Goal: Task Accomplishment & Management: Use online tool/utility

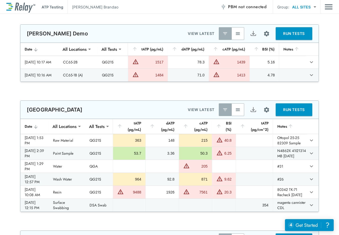
click at [235, 108] on img "button" at bounding box center [237, 109] width 5 height 5
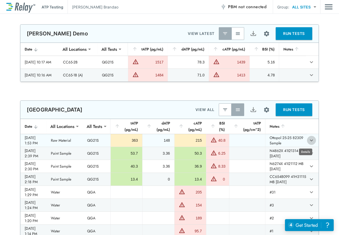
click at [308, 142] on icon "expand row" at bounding box center [311, 140] width 6 height 6
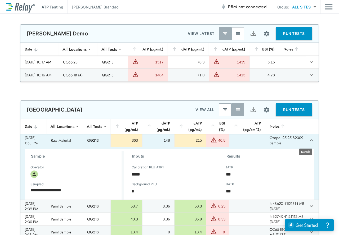
type textarea "*"
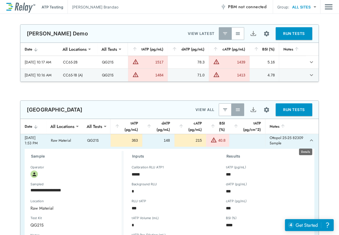
click at [308, 142] on icon "expand row" at bounding box center [311, 140] width 6 height 6
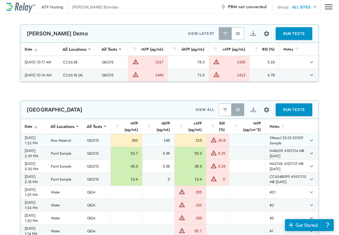
click at [296, 143] on td "Ottopol 25-25 82309 Sample" at bounding box center [286, 140] width 42 height 13
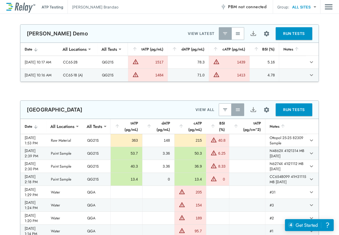
click at [235, 109] on img "button" at bounding box center [237, 109] width 5 height 5
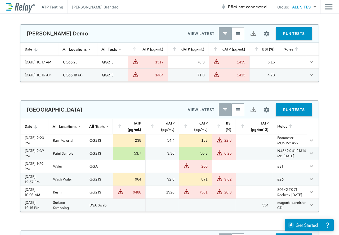
click at [237, 112] on img "button" at bounding box center [237, 109] width 5 height 5
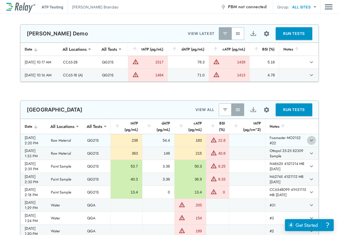
click at [308, 140] on icon "expand row" at bounding box center [311, 140] width 6 height 6
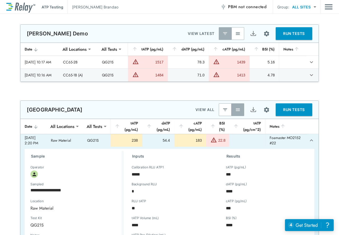
type textarea "*"
click at [308, 140] on icon "expand row" at bounding box center [311, 140] width 6 height 6
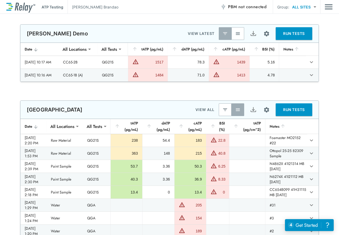
click at [235, 110] on img "button" at bounding box center [237, 109] width 5 height 5
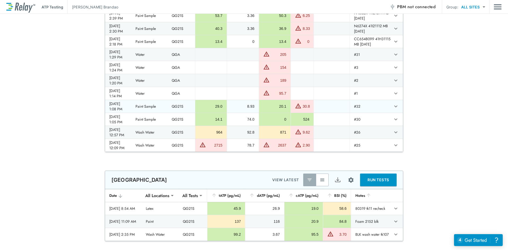
scroll to position [26, 0]
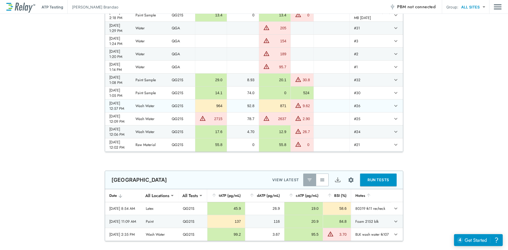
click at [227, 112] on td "964" at bounding box center [211, 106] width 32 height 13
click at [195, 112] on td "QG21S" at bounding box center [182, 106] width 28 height 13
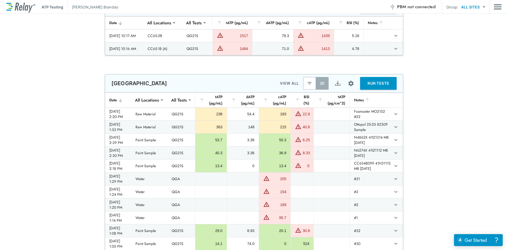
click at [319, 83] on button "button" at bounding box center [322, 83] width 13 height 13
click at [307, 83] on img "button" at bounding box center [309, 83] width 5 height 5
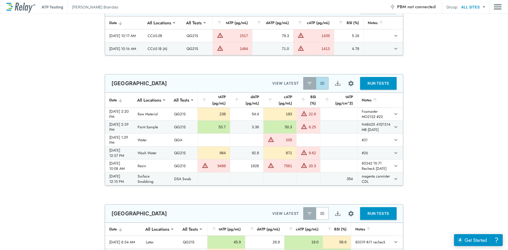
click at [320, 83] on img "button" at bounding box center [322, 83] width 5 height 5
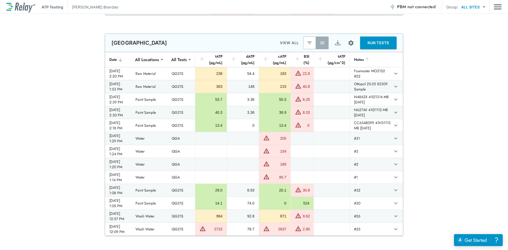
scroll to position [53, 0]
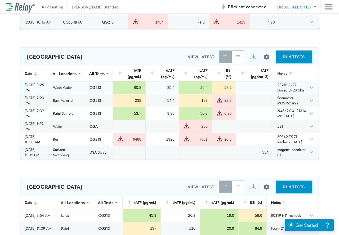
scroll to position [79, 0]
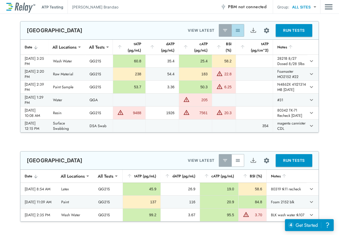
click at [235, 31] on img "button" at bounding box center [237, 30] width 5 height 5
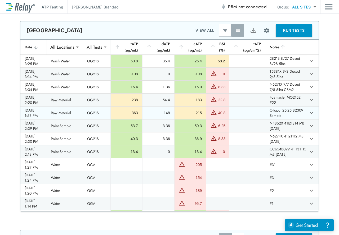
click at [278, 119] on td "Ottopol 25-25 82309 Sample" at bounding box center [286, 113] width 42 height 13
click at [283, 118] on td "Ottopol 25-25 82309 Sample" at bounding box center [286, 113] width 42 height 13
click at [283, 119] on td "Ottopol 25-25 82309 Sample" at bounding box center [286, 113] width 42 height 13
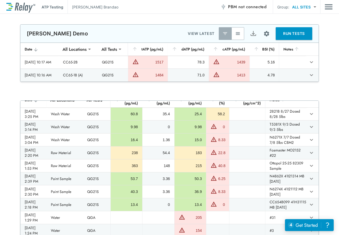
scroll to position [0, 0]
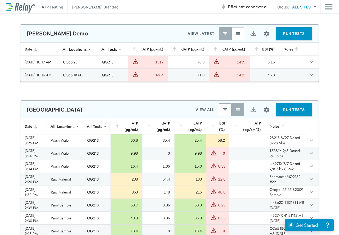
click at [327, 45] on div "**********" at bounding box center [169, 53] width 339 height 58
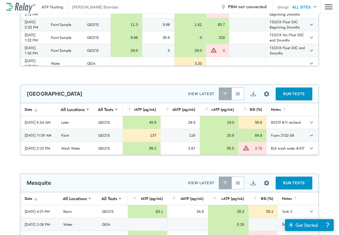
scroll to position [216, 0]
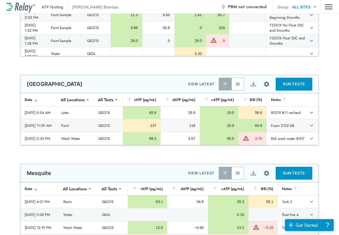
click at [239, 84] on button "button" at bounding box center [237, 84] width 13 height 13
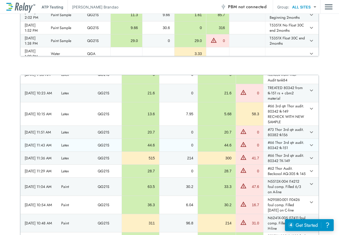
scroll to position [265, 0]
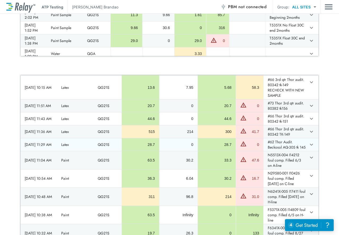
click at [287, 151] on td "#62 Thor Audit. Beckosol AQ-305 tk 145" at bounding box center [284, 145] width 43 height 13
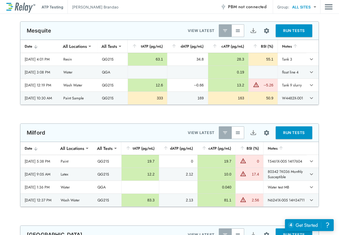
scroll to position [476, 0]
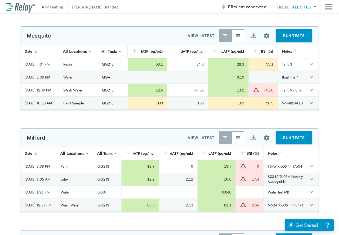
click at [240, 42] on button "button" at bounding box center [237, 35] width 13 height 13
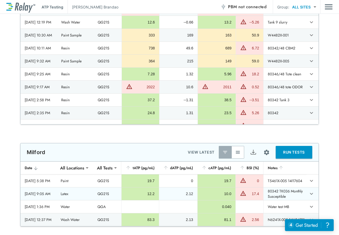
scroll to position [635, 0]
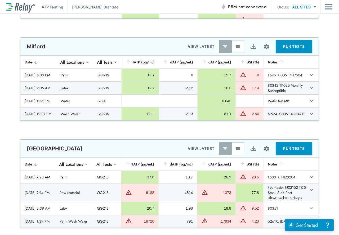
click at [235, 48] on img "button" at bounding box center [237, 46] width 5 height 5
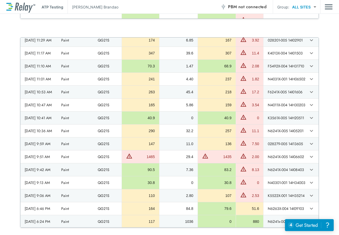
scroll to position [1192, 0]
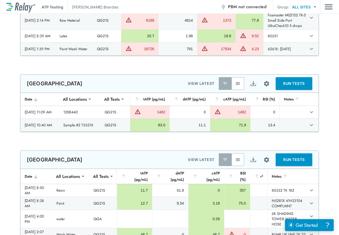
type input "**********"
type input "***"
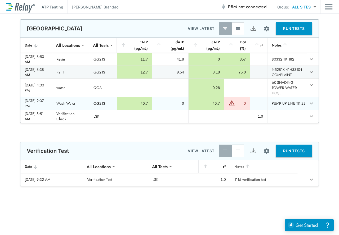
scroll to position [948, 0]
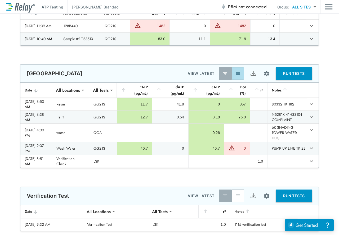
click at [238, 70] on button "button" at bounding box center [237, 73] width 13 height 13
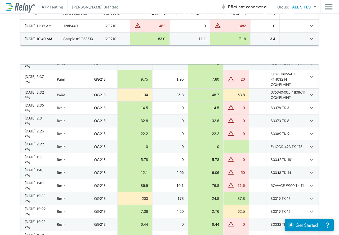
scroll to position [0, 0]
